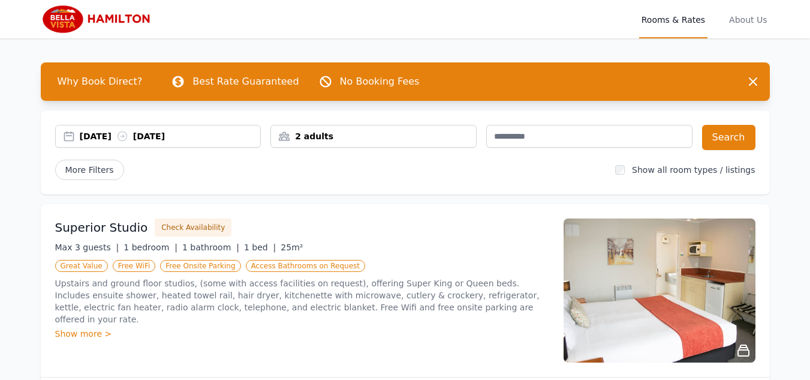
click at [194, 137] on div "[DATE] [DATE]" at bounding box center [170, 136] width 181 height 12
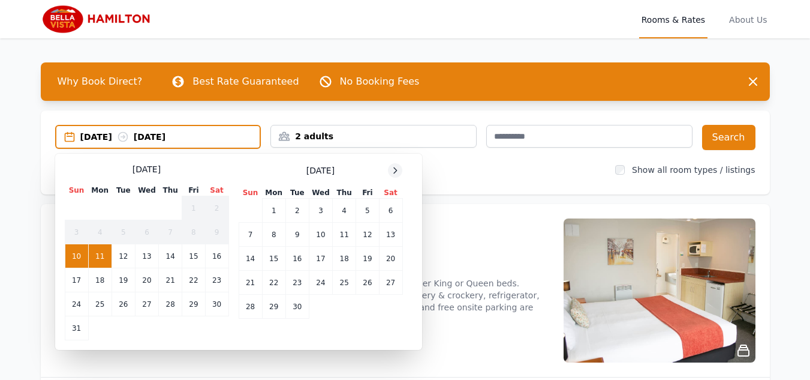
click at [395, 172] on icon at bounding box center [396, 171] width 10 height 10
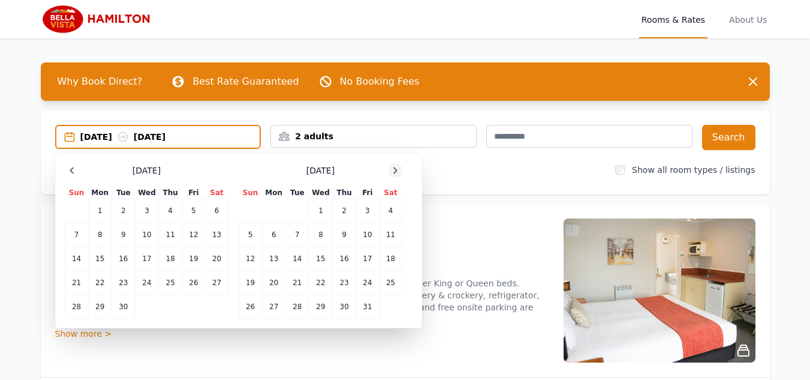
click at [395, 172] on icon at bounding box center [396, 171] width 10 height 10
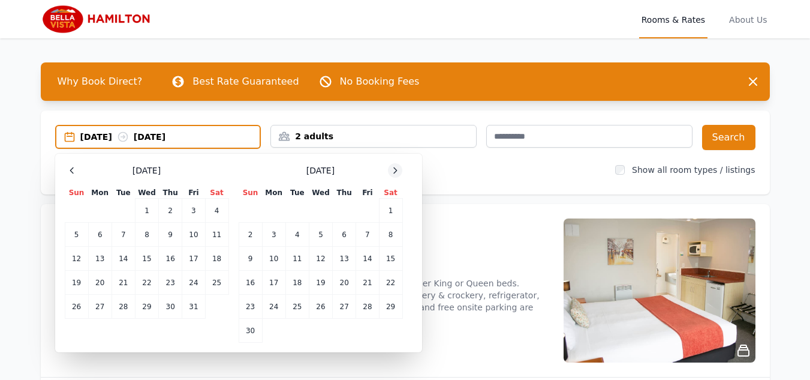
click at [395, 172] on icon at bounding box center [396, 171] width 10 height 10
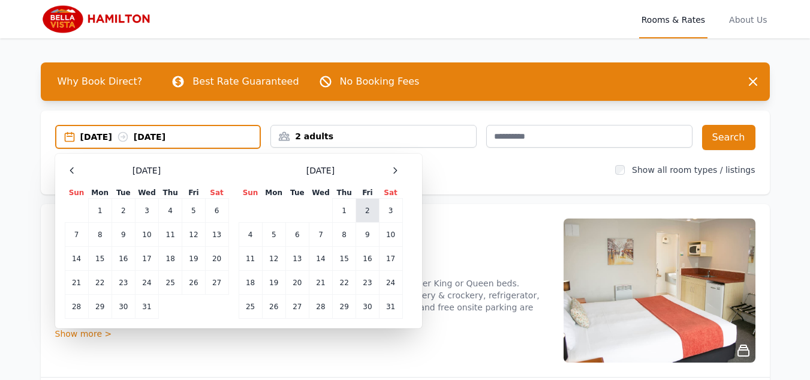
click at [367, 214] on td "2" at bounding box center [367, 211] width 23 height 24
click at [247, 238] on td "4" at bounding box center [250, 235] width 23 height 24
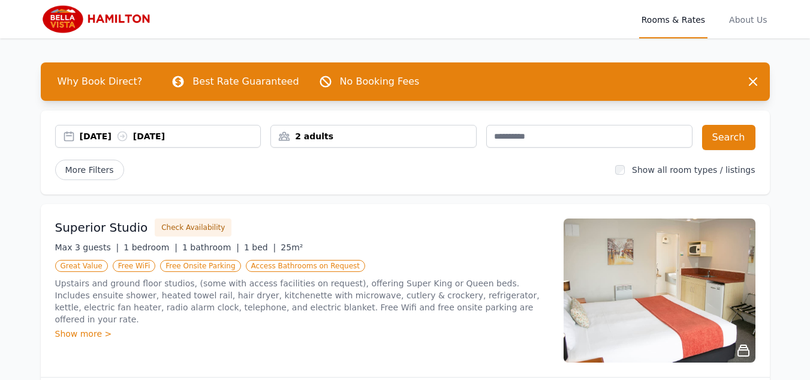
click at [389, 131] on div "2 adults" at bounding box center [373, 136] width 205 height 12
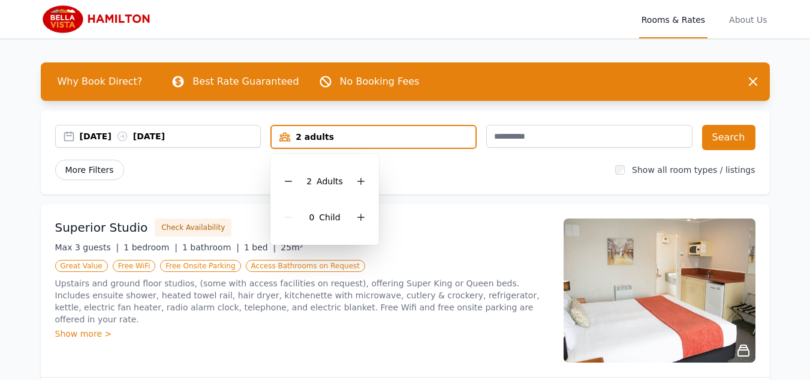
click at [82, 173] on span "More Filters" at bounding box center [89, 170] width 69 height 20
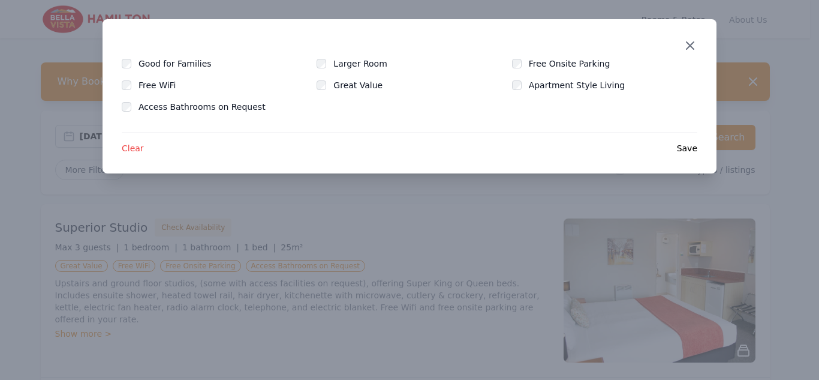
click at [686, 45] on icon "button" at bounding box center [690, 45] width 14 height 14
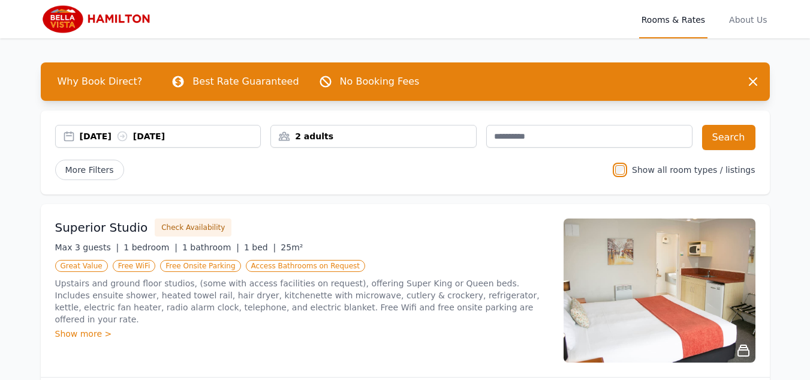
click at [382, 134] on div "2 adults" at bounding box center [373, 136] width 205 height 12
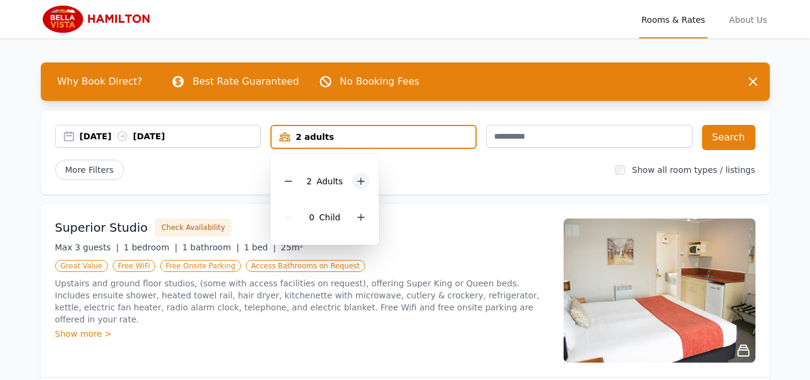
click at [361, 181] on icon at bounding box center [361, 181] width 10 height 10
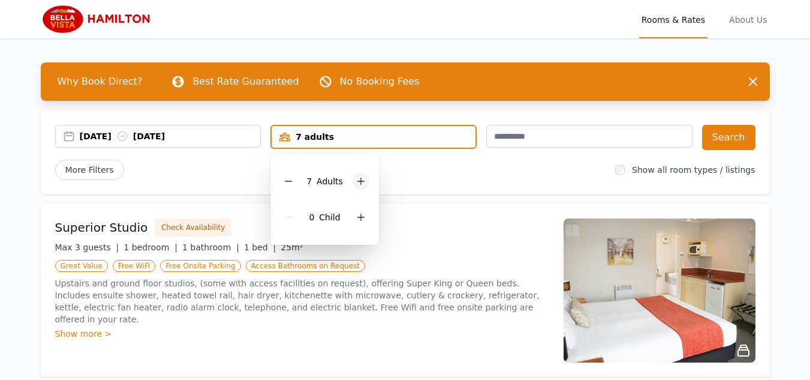
click at [361, 181] on icon at bounding box center [361, 181] width 10 height 10
click at [723, 139] on button "Search" at bounding box center [728, 137] width 53 height 25
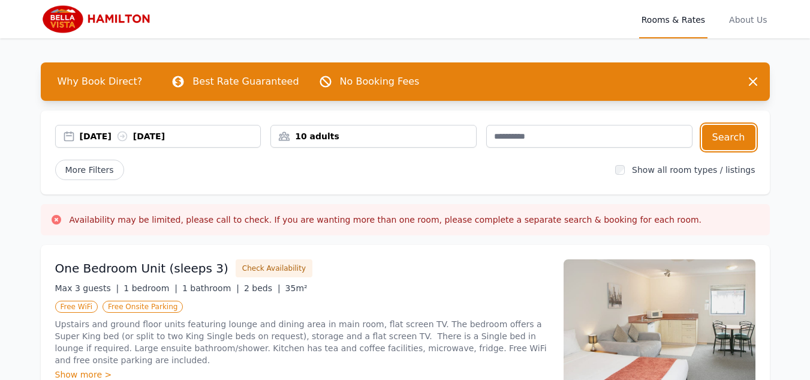
click at [348, 138] on div "10 adults" at bounding box center [373, 136] width 205 height 12
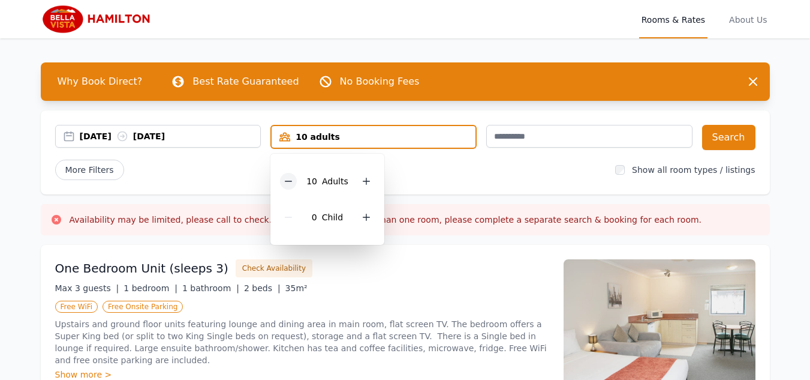
click at [291, 184] on icon at bounding box center [289, 181] width 10 height 10
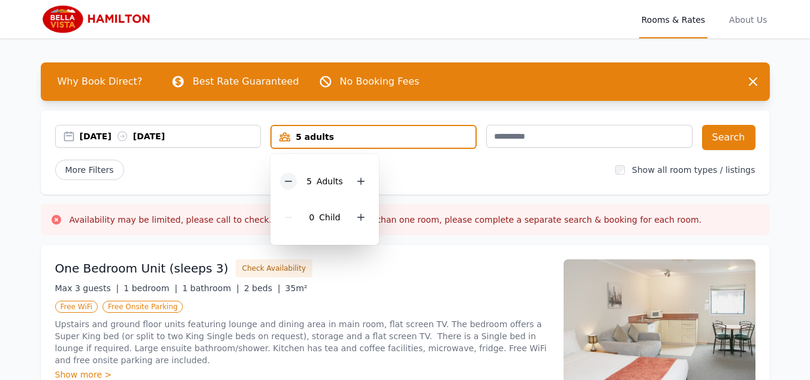
click at [291, 184] on icon at bounding box center [289, 181] width 10 height 10
click at [353, 178] on div at bounding box center [361, 181] width 17 height 17
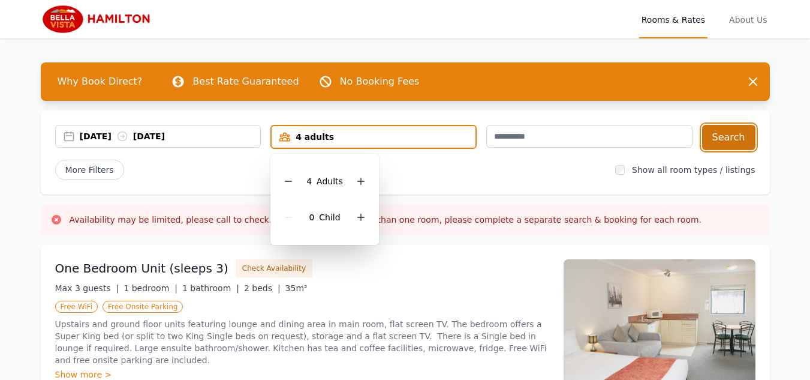
click at [734, 136] on button "Search" at bounding box center [728, 137] width 53 height 25
